Goal: Go to known website: Go to known website

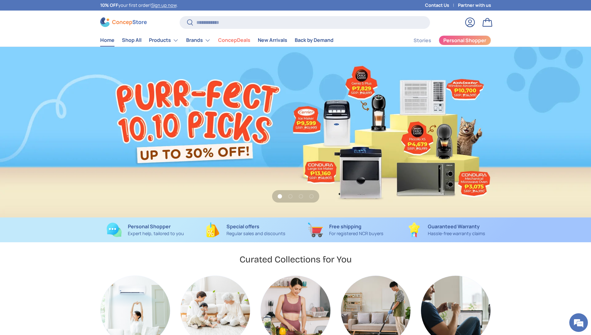
scroll to position [0, 591]
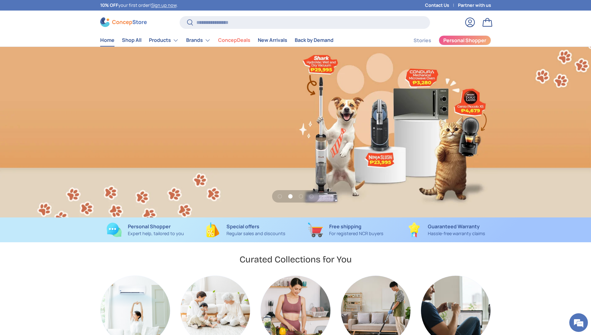
scroll to position [0, 591]
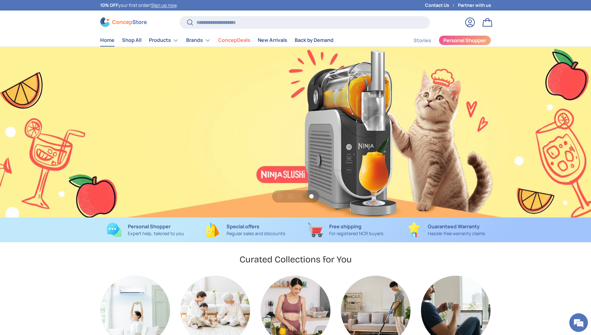
scroll to position [0, 1773]
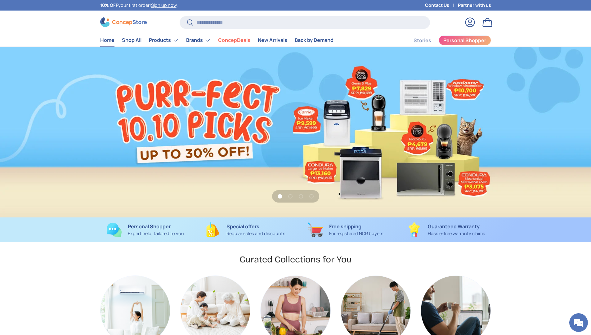
scroll to position [0, 591]
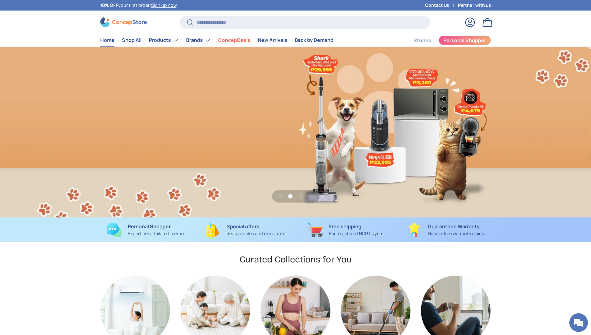
scroll to position [0, 591]
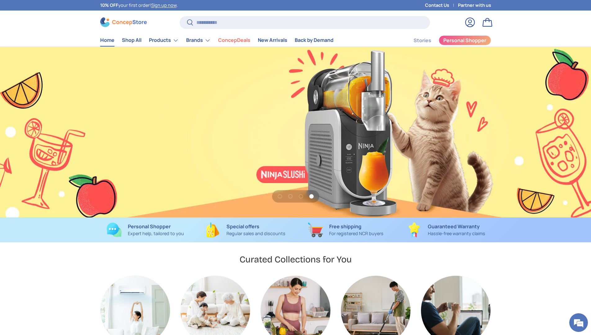
scroll to position [0, 1773]
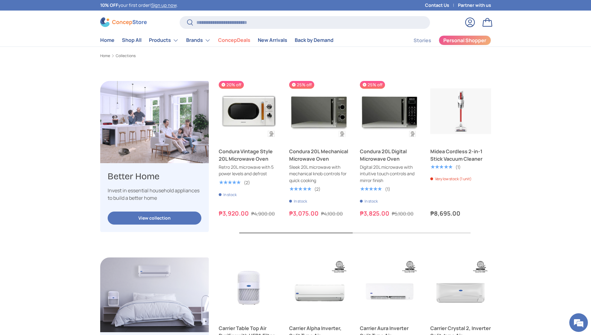
scroll to position [1483, 2023]
